Goal: Find contact information: Find contact information

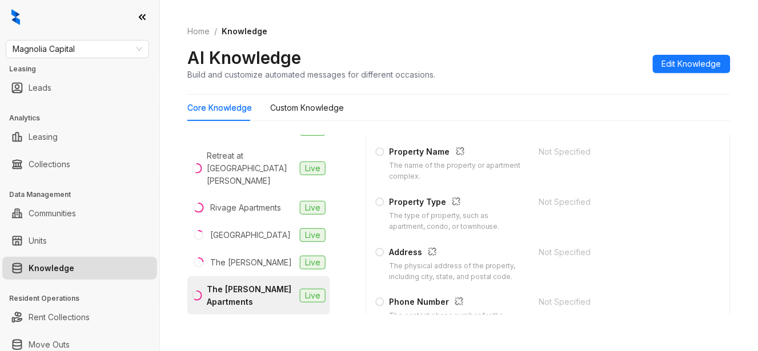
scroll to position [190, 0]
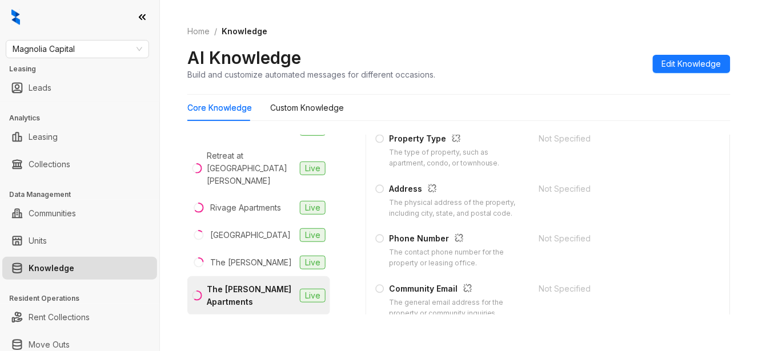
drag, startPoint x: 749, startPoint y: 14, endPoint x: 466, endPoint y: 32, distance: 283.5
click at [466, 32] on ol "Home / Knowledge" at bounding box center [459, 31] width 544 height 13
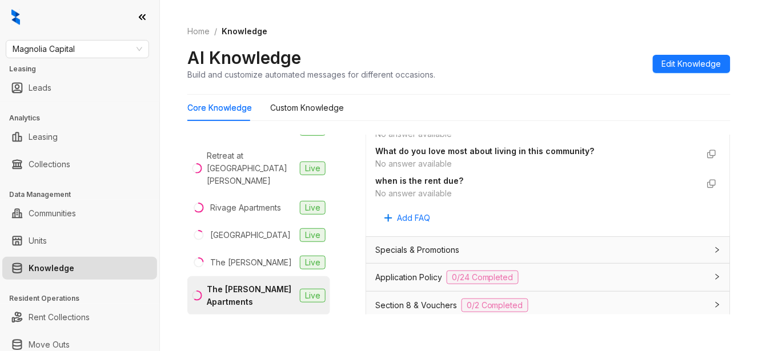
scroll to position [952, 0]
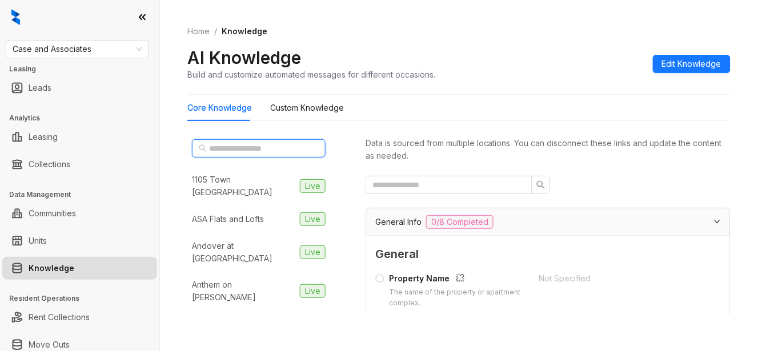
click at [265, 153] on input "text" at bounding box center [259, 148] width 101 height 13
click at [95, 46] on span "Case and Associates" at bounding box center [78, 49] width 130 height 17
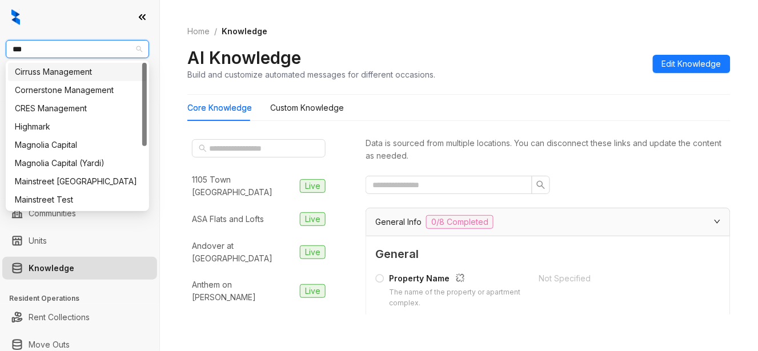
type input "****"
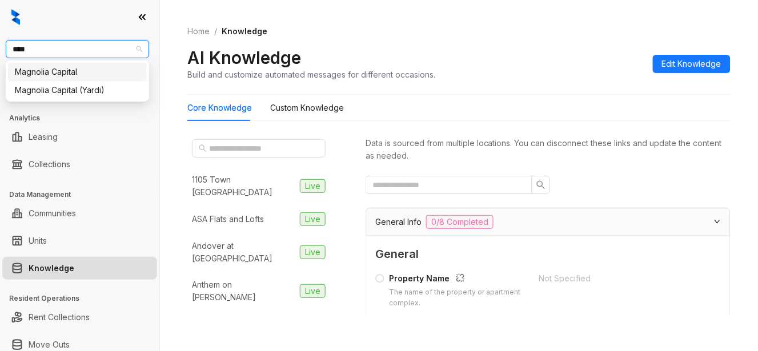
click at [102, 75] on div "Magnolia Capital" at bounding box center [77, 72] width 125 height 13
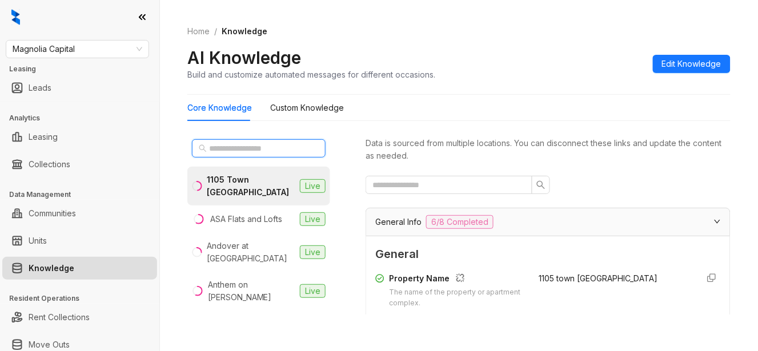
click at [271, 145] on input "text" at bounding box center [259, 148] width 101 height 13
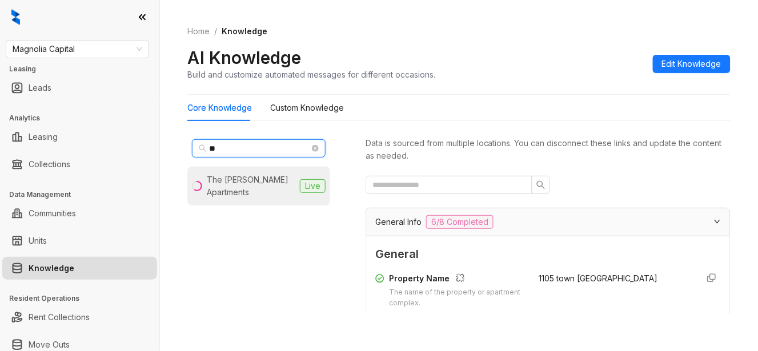
type input "**"
click at [269, 194] on div "The [PERSON_NAME] Apartments" at bounding box center [251, 186] width 89 height 25
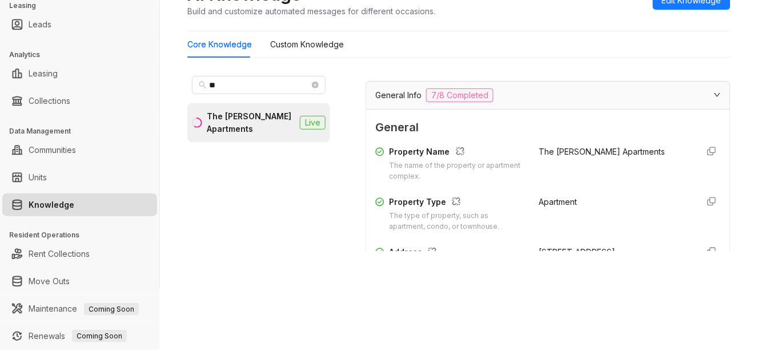
scroll to position [190, 0]
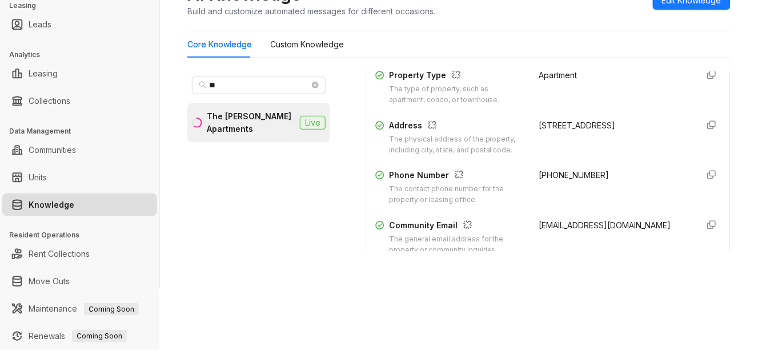
click at [559, 174] on span "[PHONE_NUMBER]" at bounding box center [575, 175] width 70 height 10
drag, startPoint x: 559, startPoint y: 174, endPoint x: 521, endPoint y: 174, distance: 37.7
click at [521, 174] on div "Phone Number The contact phone number for the property or leasing office. [PHON…" at bounding box center [549, 187] width 346 height 37
copy span "[PHONE_NUMBER]"
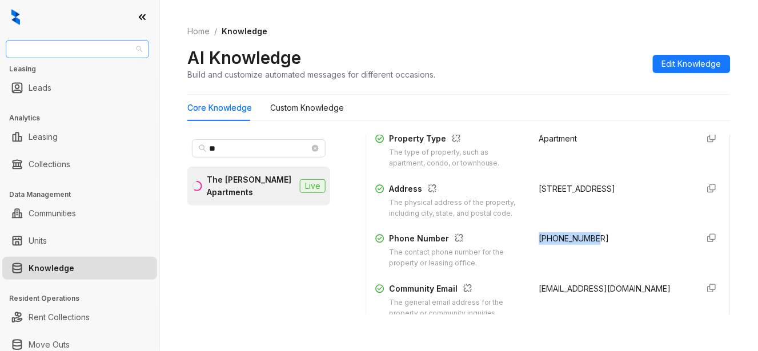
click at [109, 52] on span "Magnolia Capital" at bounding box center [78, 49] width 130 height 17
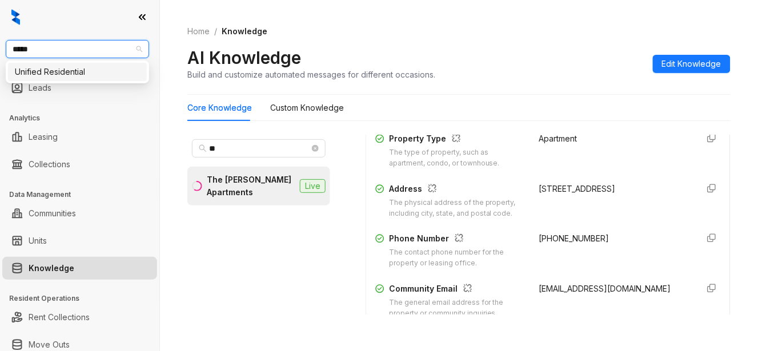
type input "******"
click at [95, 69] on div "Unified Residential" at bounding box center [77, 72] width 125 height 13
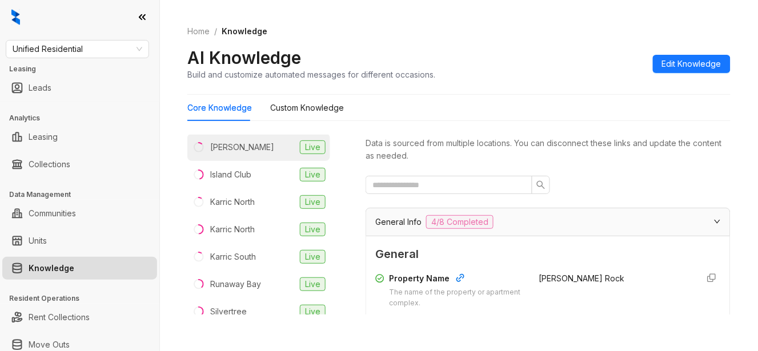
scroll to position [317, 0]
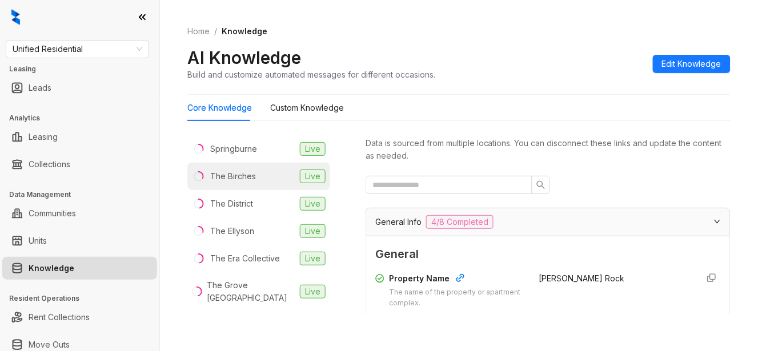
click at [248, 170] on div "The Birches" at bounding box center [233, 176] width 46 height 13
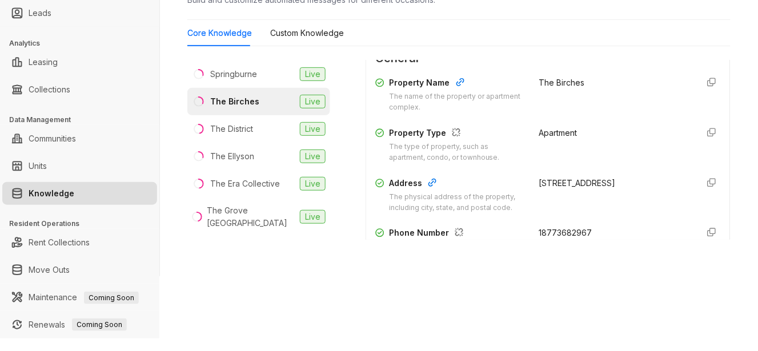
scroll to position [185, 0]
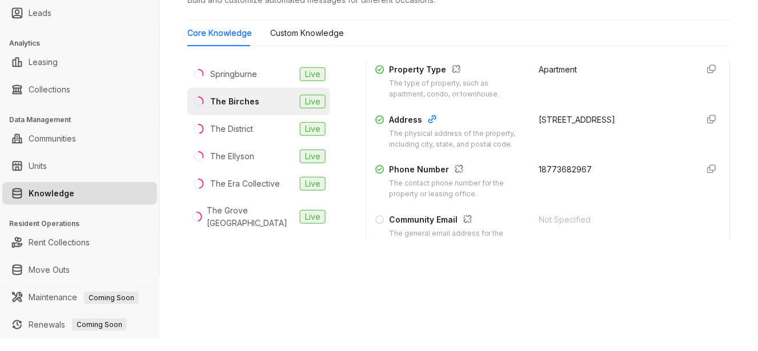
click at [562, 168] on span "18773682967" at bounding box center [566, 170] width 53 height 10
copy div "18773682967"
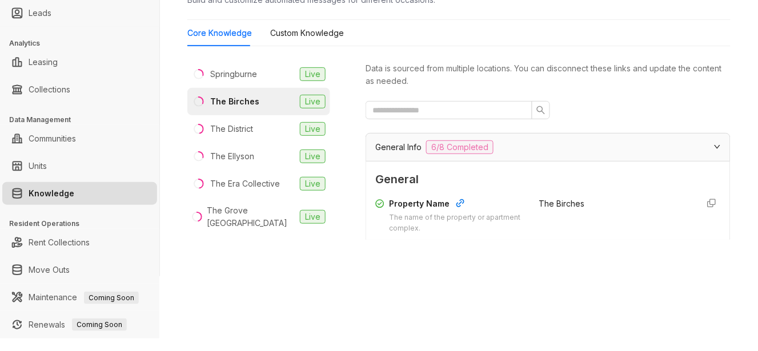
scroll to position [0, 0]
